Goal: Transaction & Acquisition: Subscribe to service/newsletter

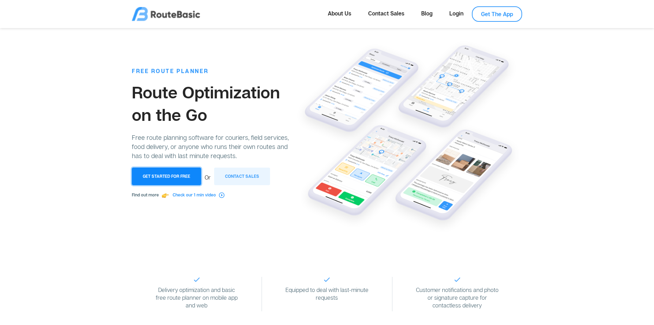
click at [176, 174] on button "Get Started for Free" at bounding box center [166, 177] width 69 height 18
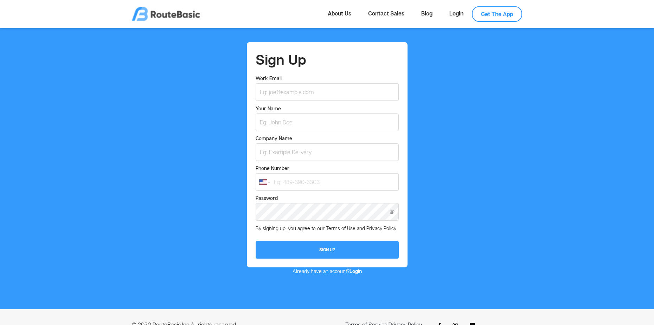
click at [506, 10] on link "Get The App" at bounding box center [497, 13] width 50 height 15
